Goal: Information Seeking & Learning: Learn about a topic

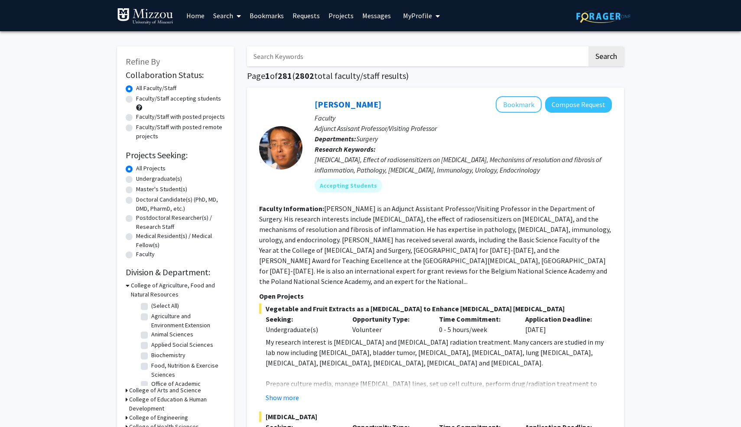
click at [333, 57] on input "Search Keywords" at bounding box center [417, 56] width 340 height 20
type input "b"
type input "medicine"
click at [588, 46] on button "Search" at bounding box center [606, 56] width 36 height 20
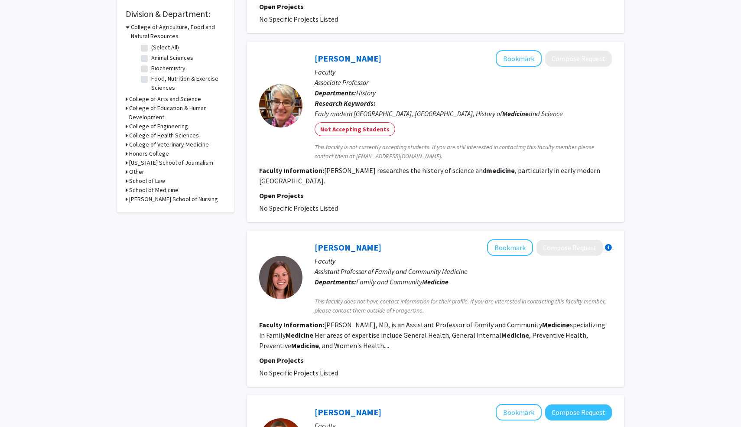
scroll to position [259, 0]
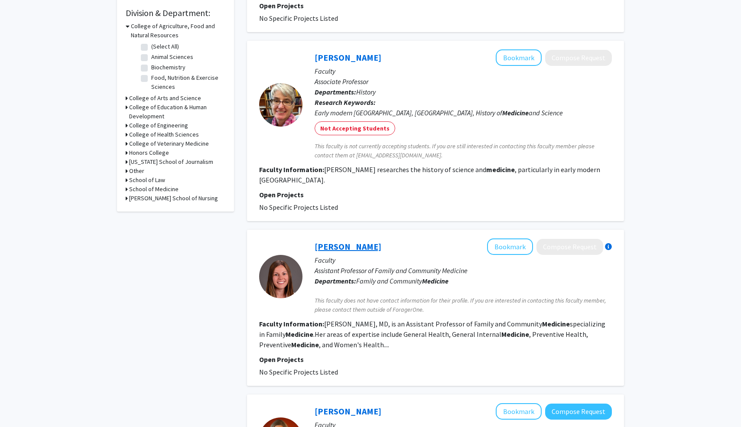
click at [340, 245] on link "[PERSON_NAME]" at bounding box center [348, 246] width 67 height 11
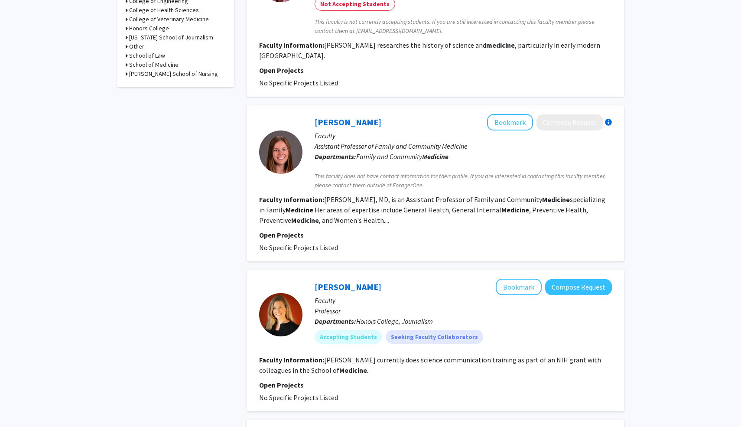
scroll to position [379, 0]
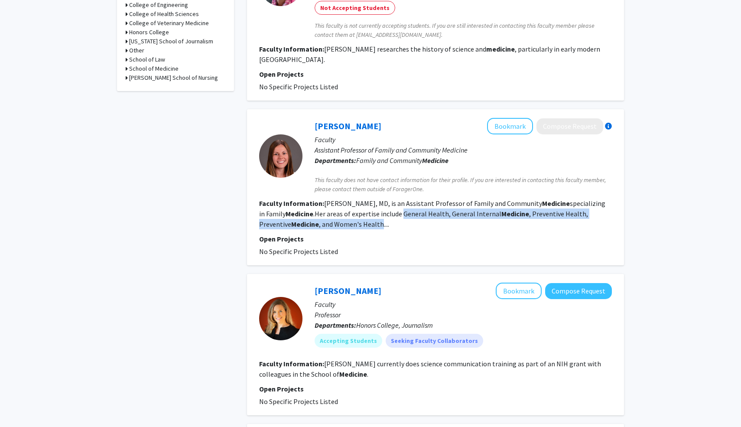
drag, startPoint x: 397, startPoint y: 214, endPoint x: 348, endPoint y: 227, distance: 50.0
click at [348, 227] on fg-read-more "[PERSON_NAME], MD, is an Assistant Professor of Family and Community Medicine s…" at bounding box center [432, 213] width 346 height 29
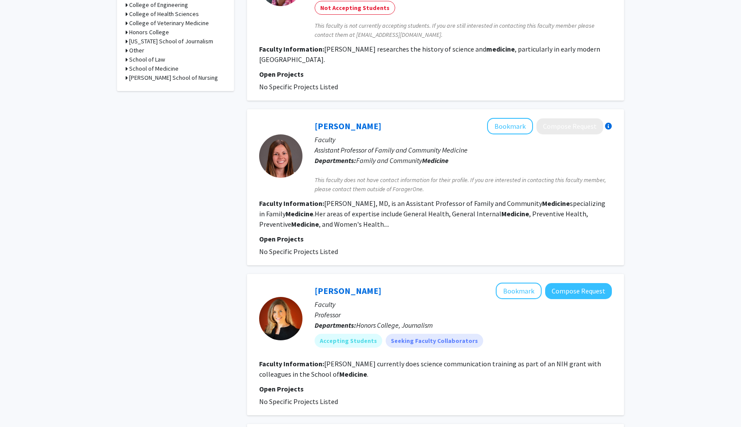
click at [394, 235] on p "Open Projects" at bounding box center [435, 238] width 353 height 10
click at [361, 124] on link "[PERSON_NAME]" at bounding box center [348, 125] width 67 height 11
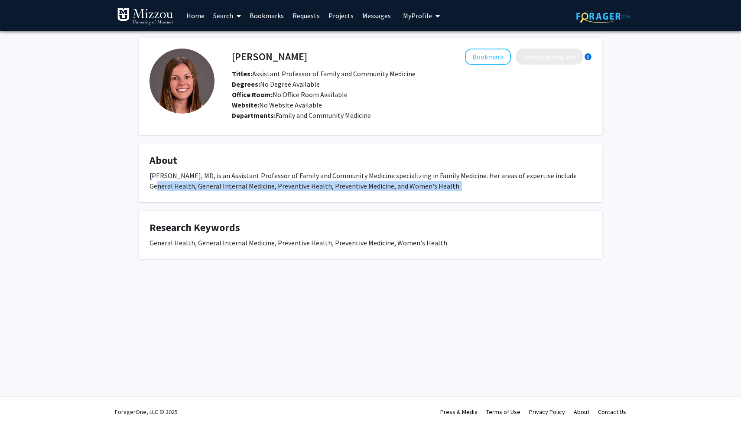
drag, startPoint x: 565, startPoint y: 175, endPoint x: 543, endPoint y: 203, distance: 36.1
click at [543, 203] on div "[PERSON_NAME] Bookmark Compose Request Titles: Assistant Professor of Family an…" at bounding box center [370, 148] width 477 height 221
copy div "General Health, General Internal Medicine, Preventive Health, Preventive Medici…"
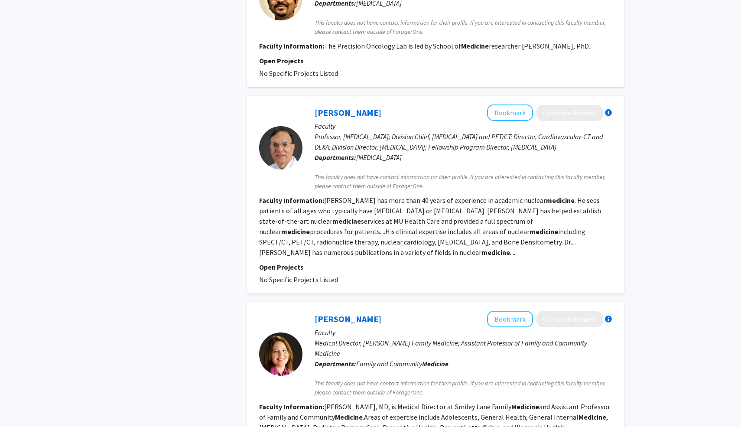
scroll to position [852, 0]
click at [337, 117] on link "[PERSON_NAME]" at bounding box center [348, 111] width 67 height 11
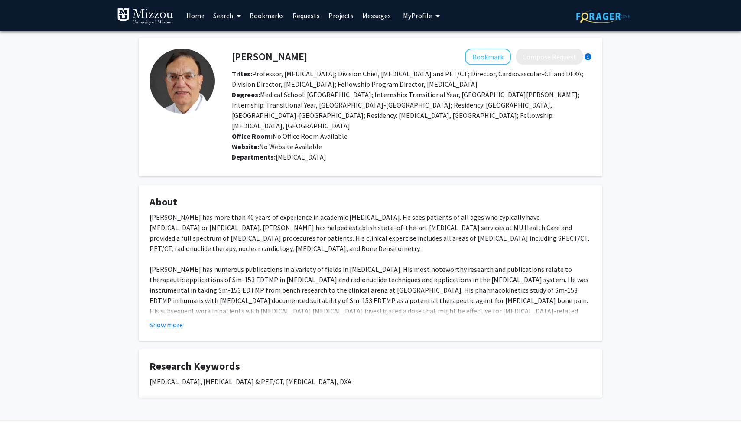
scroll to position [24, 0]
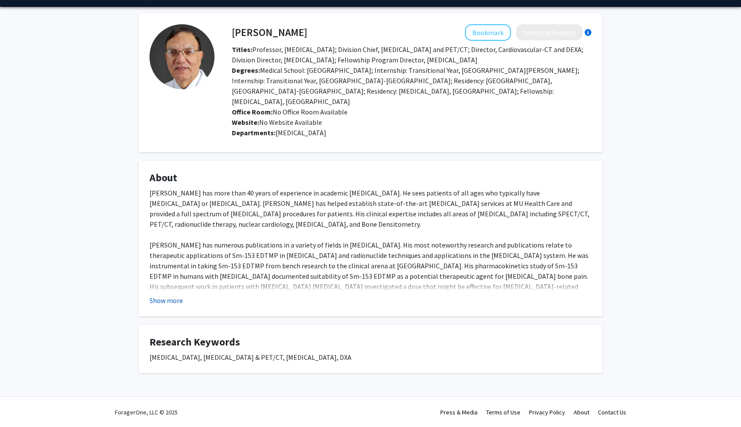
click at [167, 299] on button "Show more" at bounding box center [165, 300] width 33 height 10
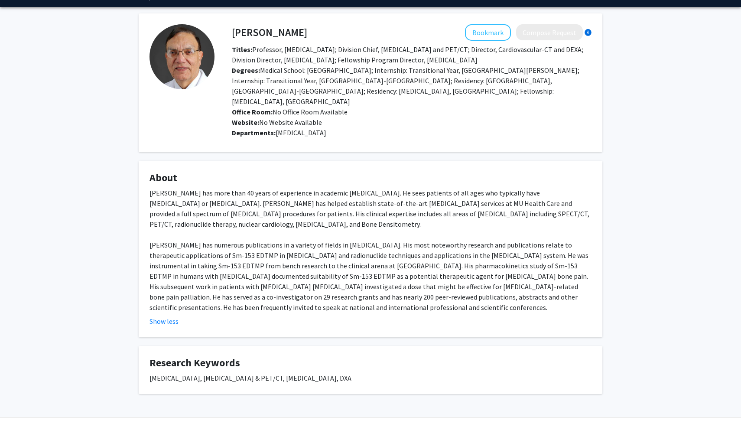
drag, startPoint x: 334, startPoint y: 215, endPoint x: 339, endPoint y: 224, distance: 10.5
click at [339, 225] on div "[PERSON_NAME] has more than 40 years of experience in academic [MEDICAL_DATA]. …" at bounding box center [370, 250] width 442 height 125
copy div "all areas of [MEDICAL_DATA] including SPECT/CT, PET/CT, radionuclide therapy, n…"
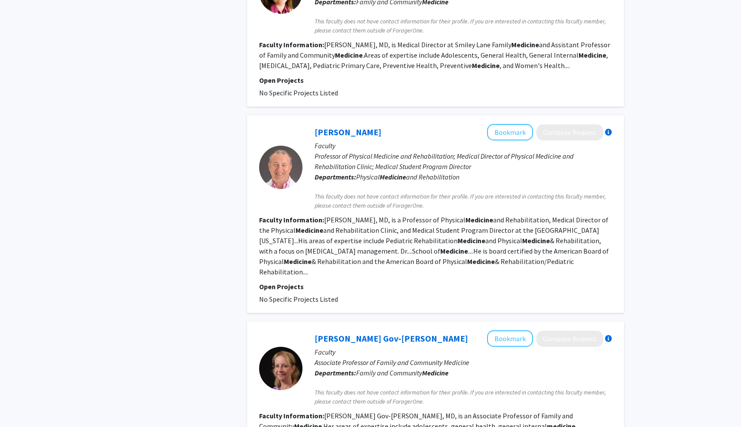
scroll to position [1210, 0]
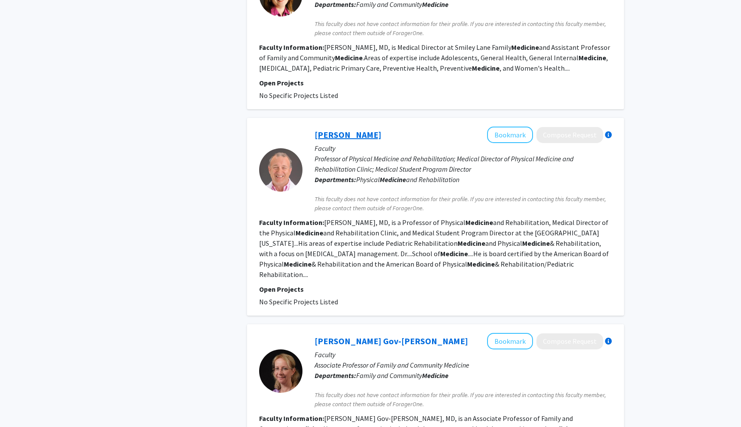
click at [344, 129] on link "[PERSON_NAME]" at bounding box center [348, 134] width 67 height 11
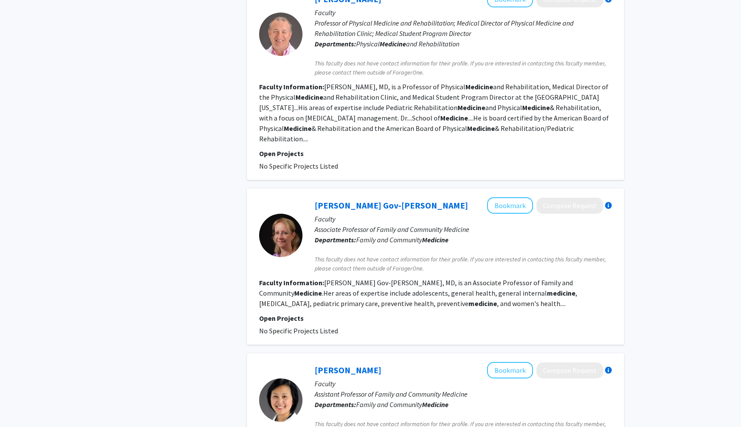
scroll to position [1503, 0]
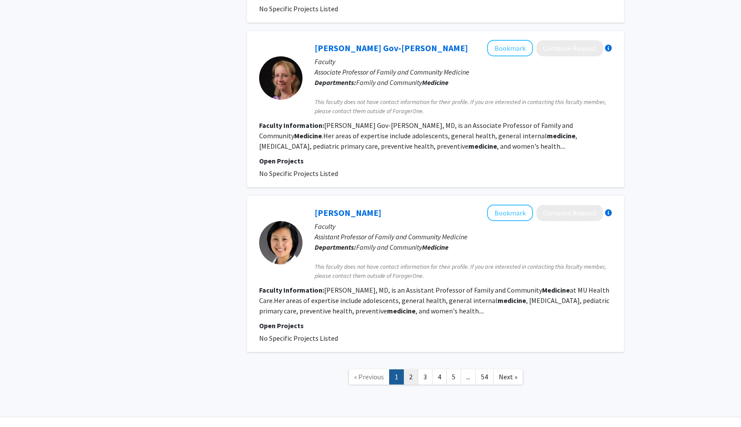
click at [411, 369] on link "2" at bounding box center [410, 376] width 15 height 15
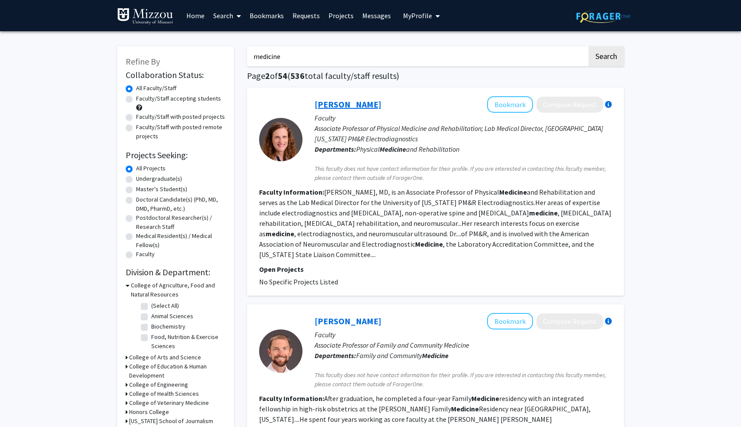
click at [357, 108] on link "[PERSON_NAME]" at bounding box center [348, 104] width 67 height 11
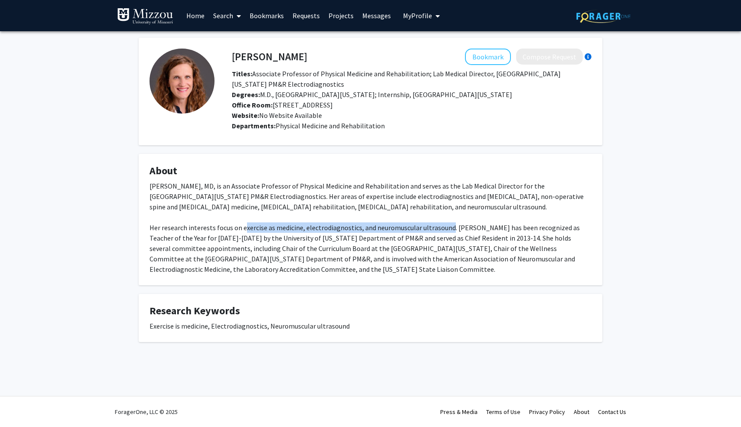
drag, startPoint x: 242, startPoint y: 228, endPoint x: 447, endPoint y: 230, distance: 205.8
click at [447, 230] on div "[PERSON_NAME], MD, is an Associate Professor of Physical Medicine and Rehabilit…" at bounding box center [370, 228] width 442 height 94
copy div "xercise as medicine, electrodiagnostics, and neuromuscular ultrasound"
click at [236, 205] on div "[PERSON_NAME], MD, is an Associate Professor of Physical Medicine and Rehabilit…" at bounding box center [370, 228] width 442 height 94
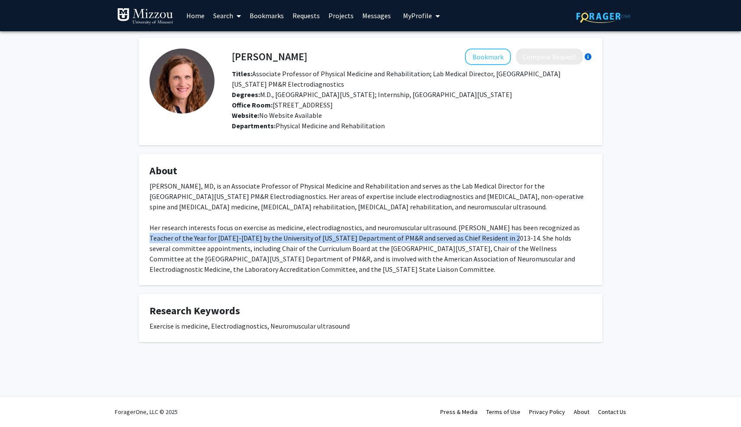
drag, startPoint x: 559, startPoint y: 228, endPoint x: 473, endPoint y: 238, distance: 86.8
click at [473, 238] on div "[PERSON_NAME], MD, is an Associate Professor of Physical Medicine and Rehabilit…" at bounding box center [370, 228] width 442 height 94
copy div "Teacher of the Year for [DATE]-[DATE] by the University of [US_STATE] Departmen…"
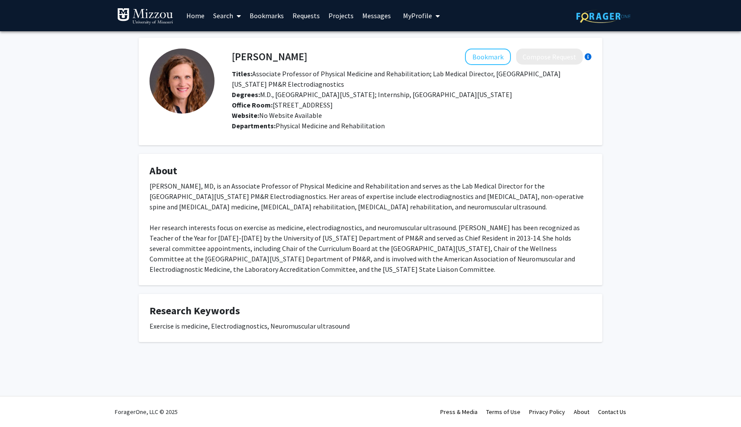
click at [374, 266] on div "[PERSON_NAME], MD, is an Associate Professor of Physical Medicine and Rehabilit…" at bounding box center [370, 228] width 442 height 94
